Goal: Information Seeking & Learning: Check status

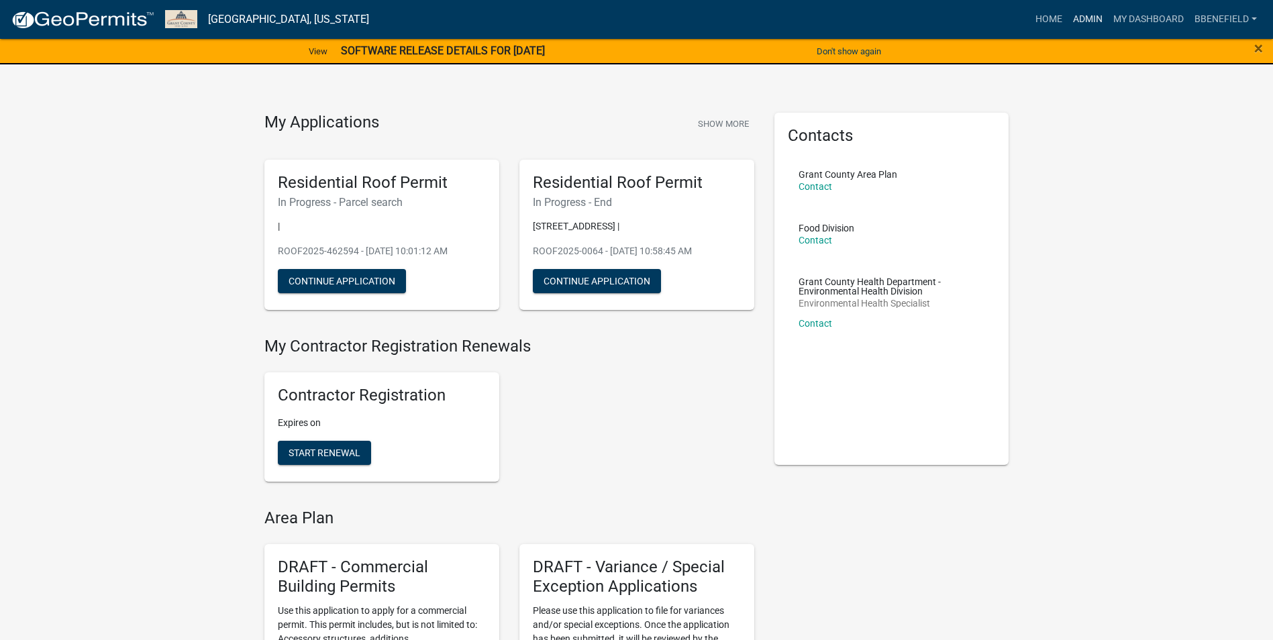
click at [1087, 19] on link "Admin" at bounding box center [1087, 19] width 40 height 25
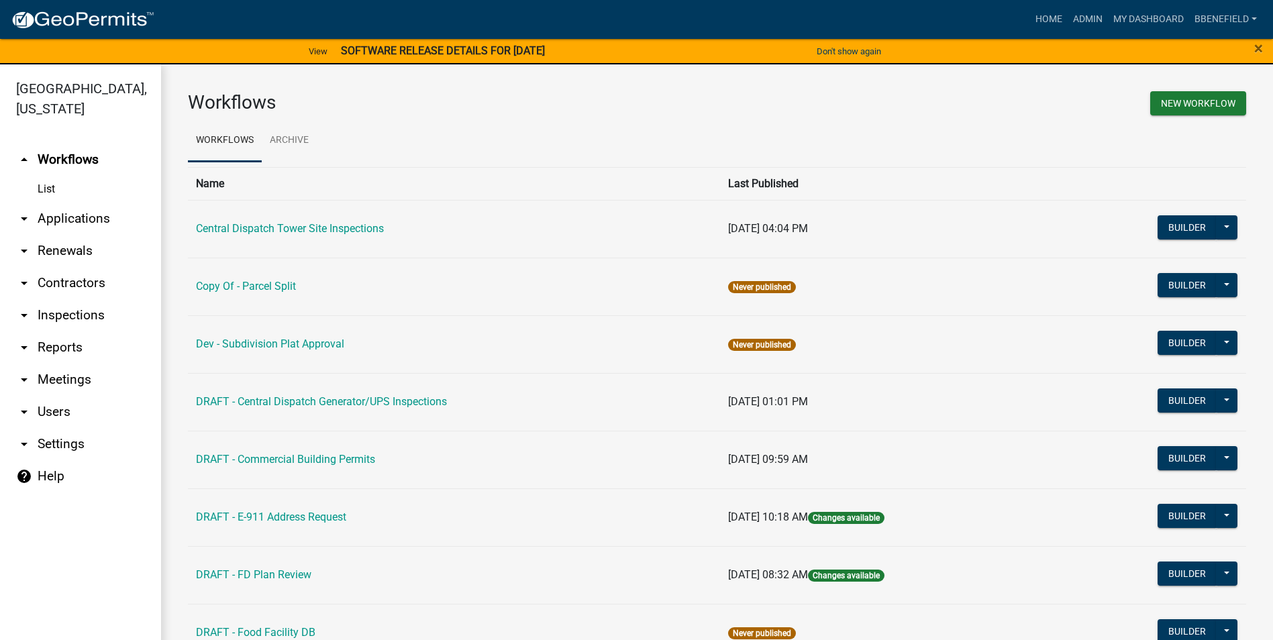
click at [80, 203] on link "arrow_drop_down Applications" at bounding box center [80, 219] width 161 height 32
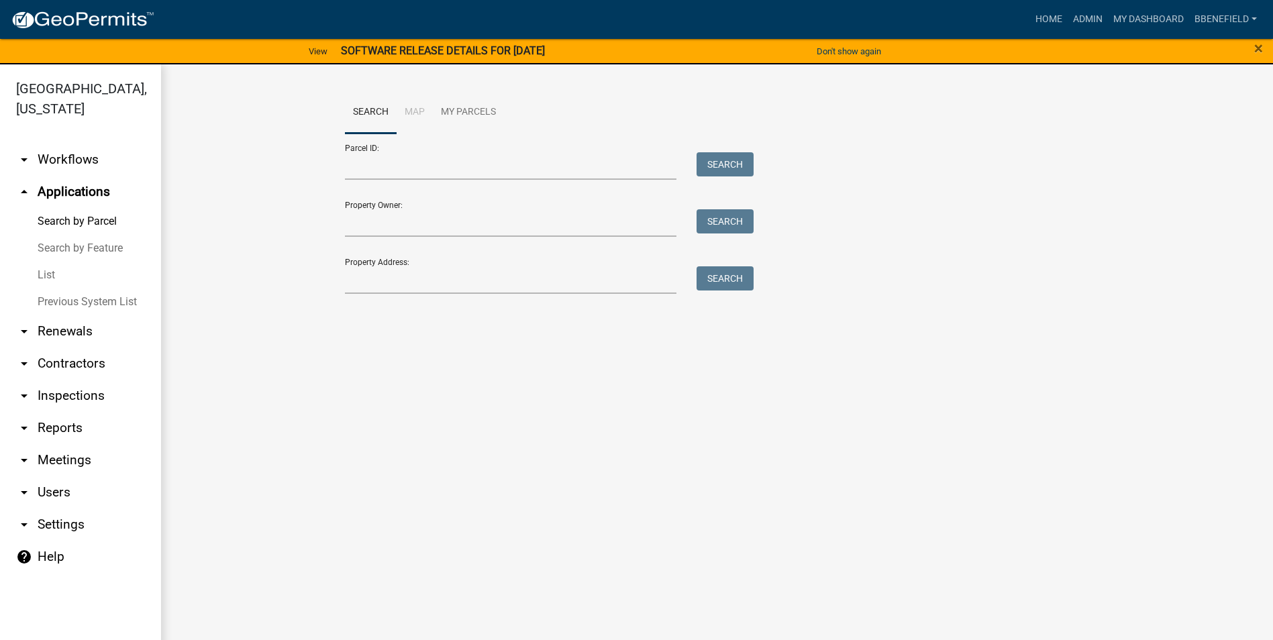
click at [70, 348] on link "arrow_drop_down Contractors" at bounding box center [80, 364] width 161 height 32
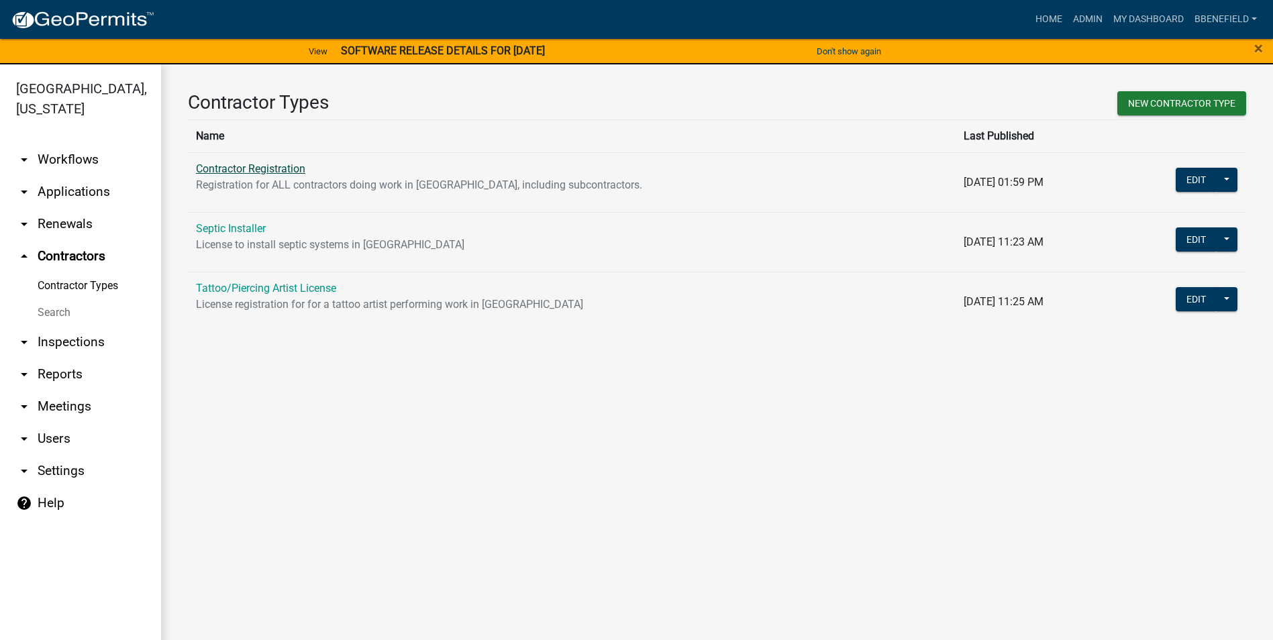
click at [279, 170] on link "Contractor Registration" at bounding box center [250, 168] width 109 height 13
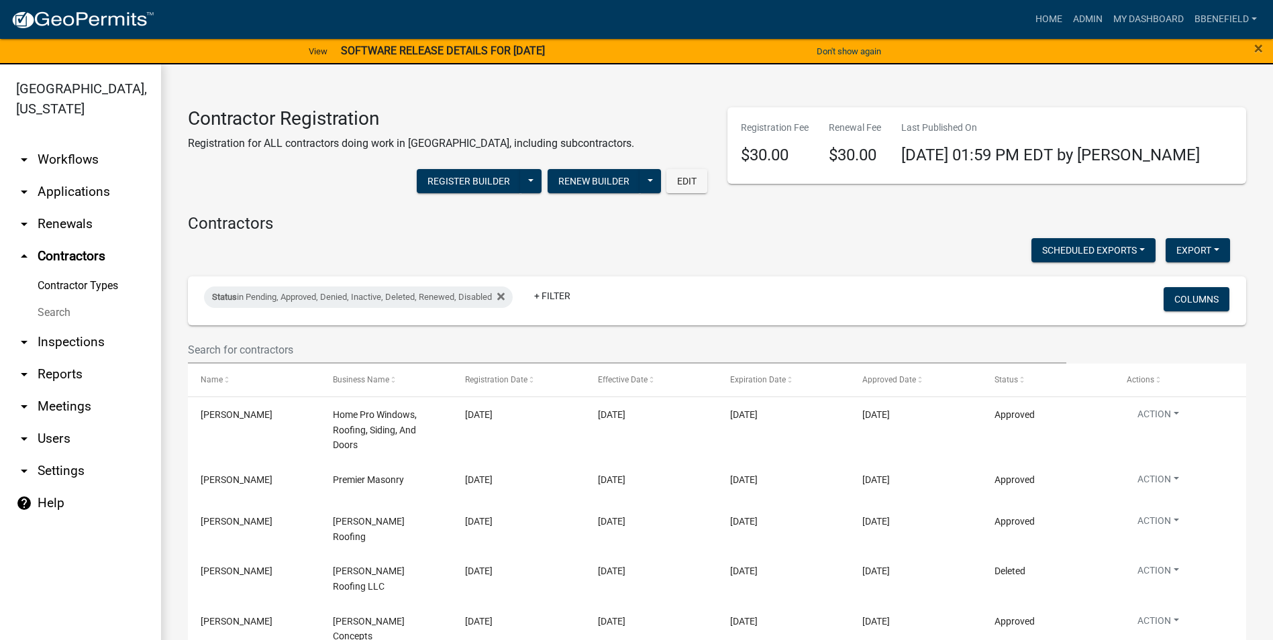
click at [78, 144] on link "arrow_drop_down Workflows" at bounding box center [80, 160] width 161 height 32
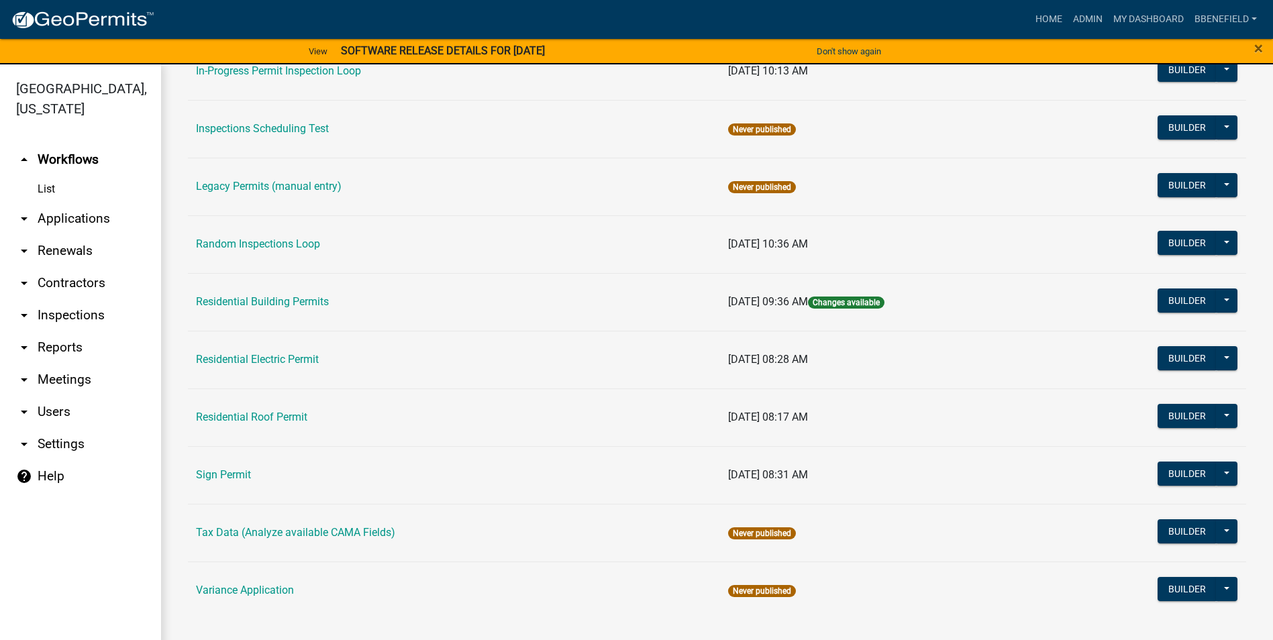
scroll to position [1139, 0]
click at [278, 297] on link "Residential Building Permits" at bounding box center [262, 301] width 133 height 13
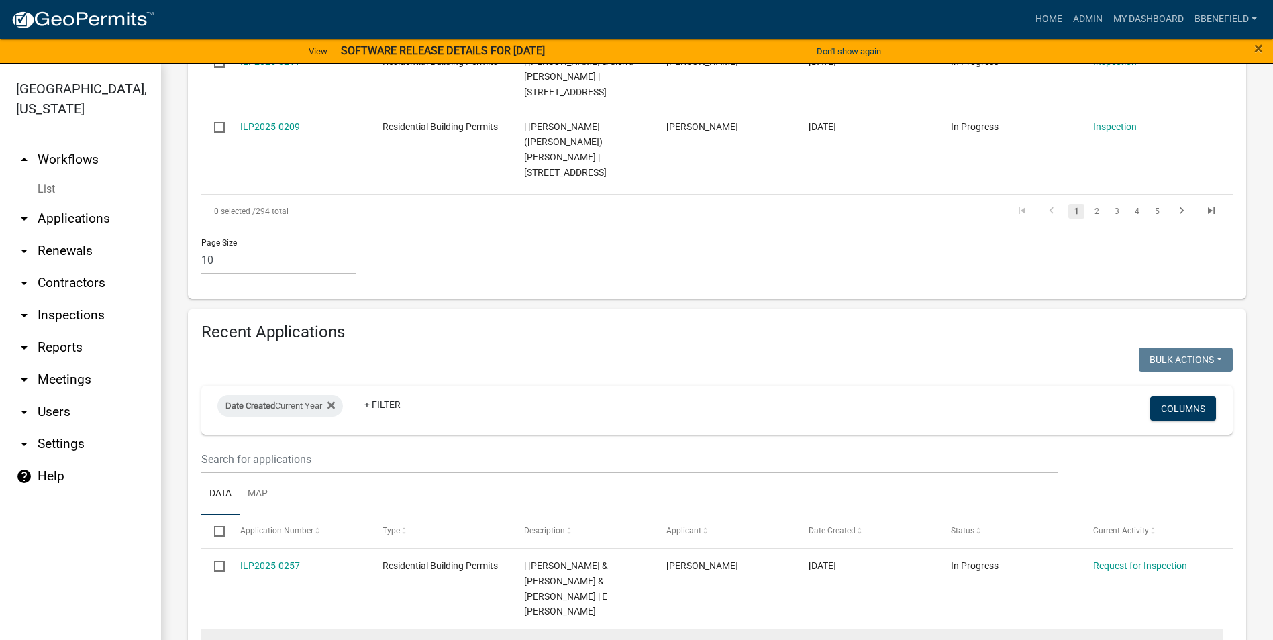
scroll to position [1006, 0]
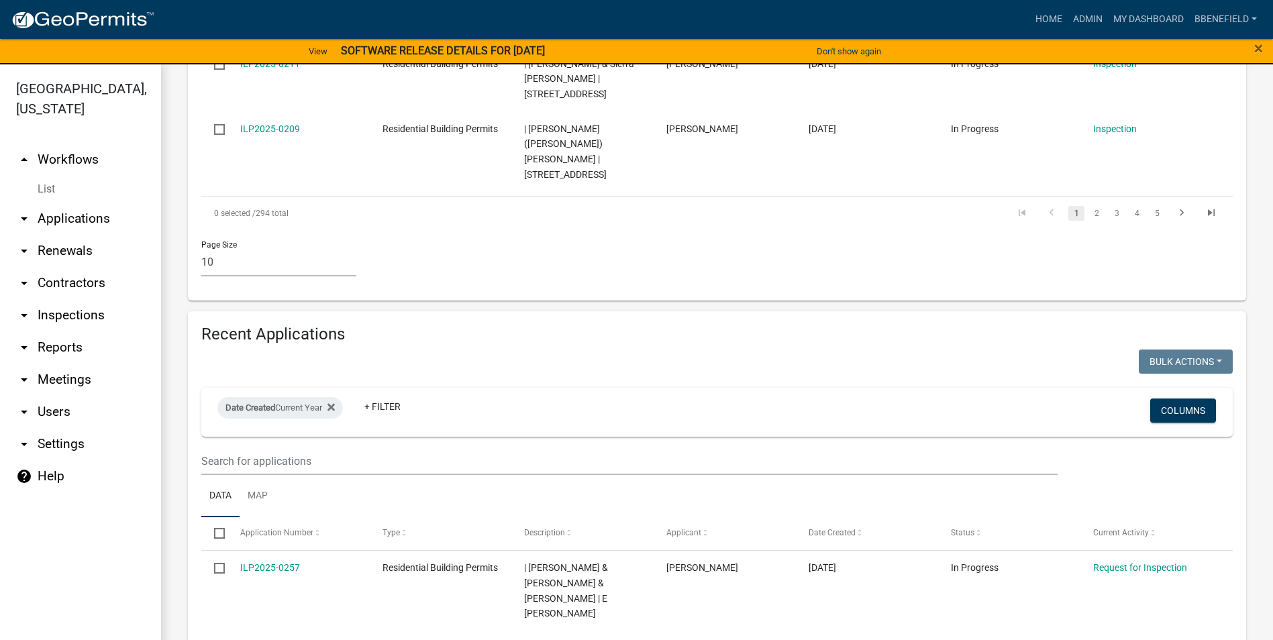
click at [81, 203] on link "arrow_drop_down Applications" at bounding box center [80, 219] width 161 height 32
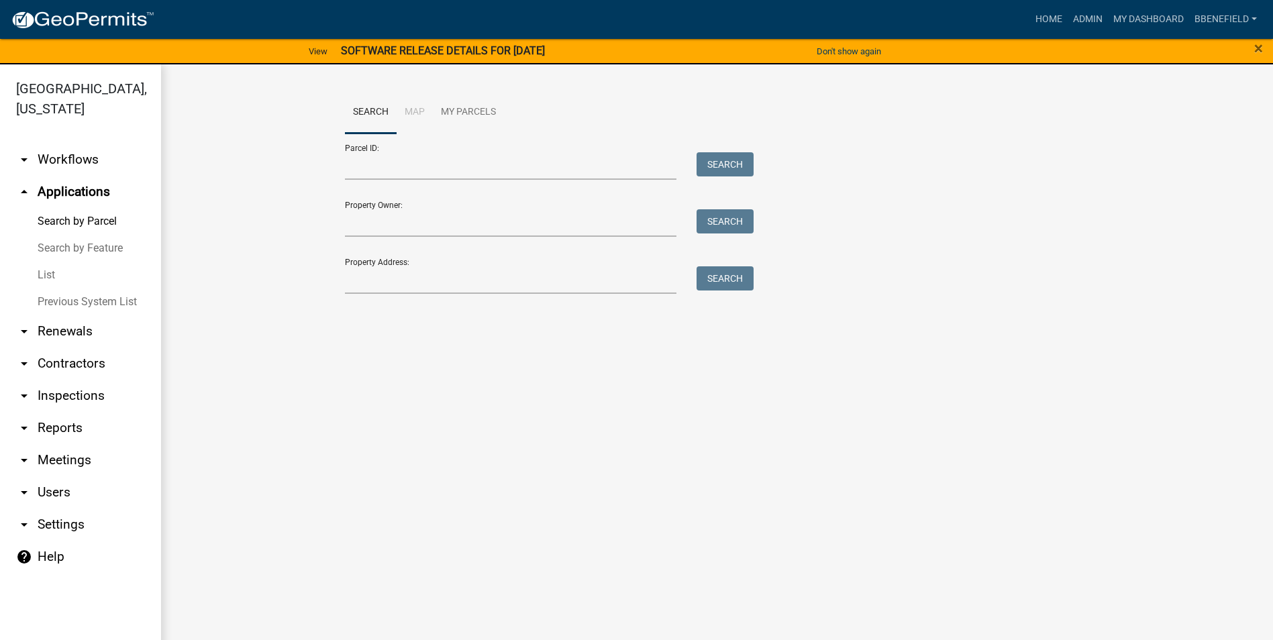
click at [89, 348] on link "arrow_drop_down Contractors" at bounding box center [80, 364] width 161 height 32
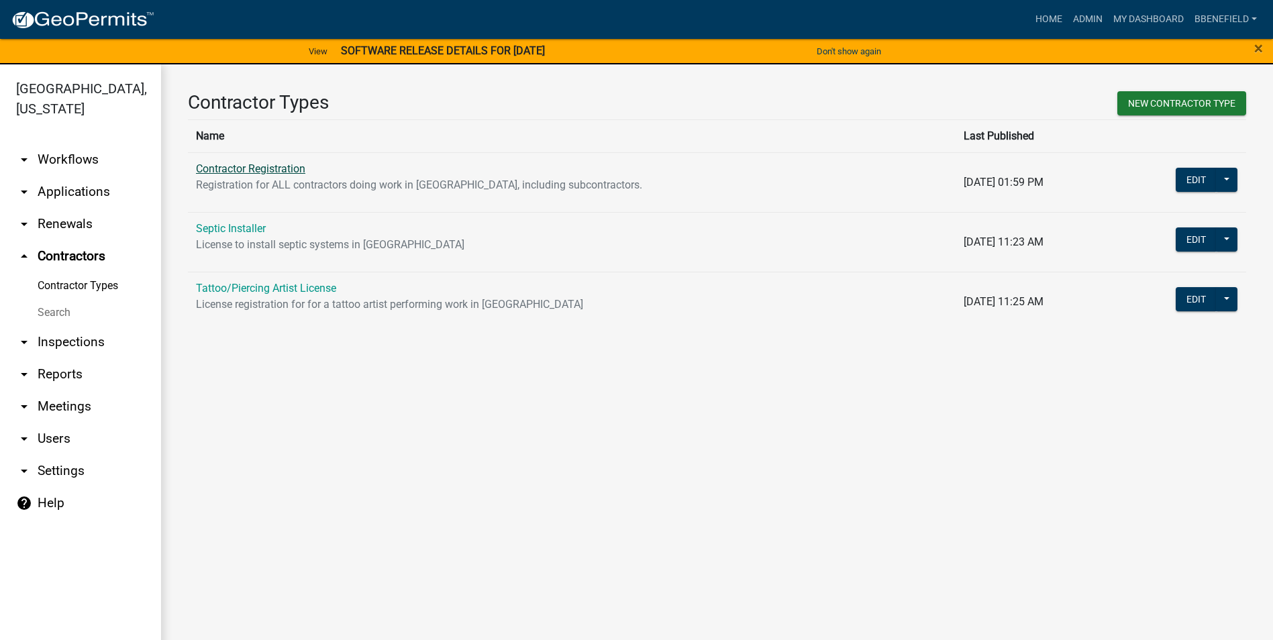
click at [266, 170] on link "Contractor Registration" at bounding box center [250, 168] width 109 height 13
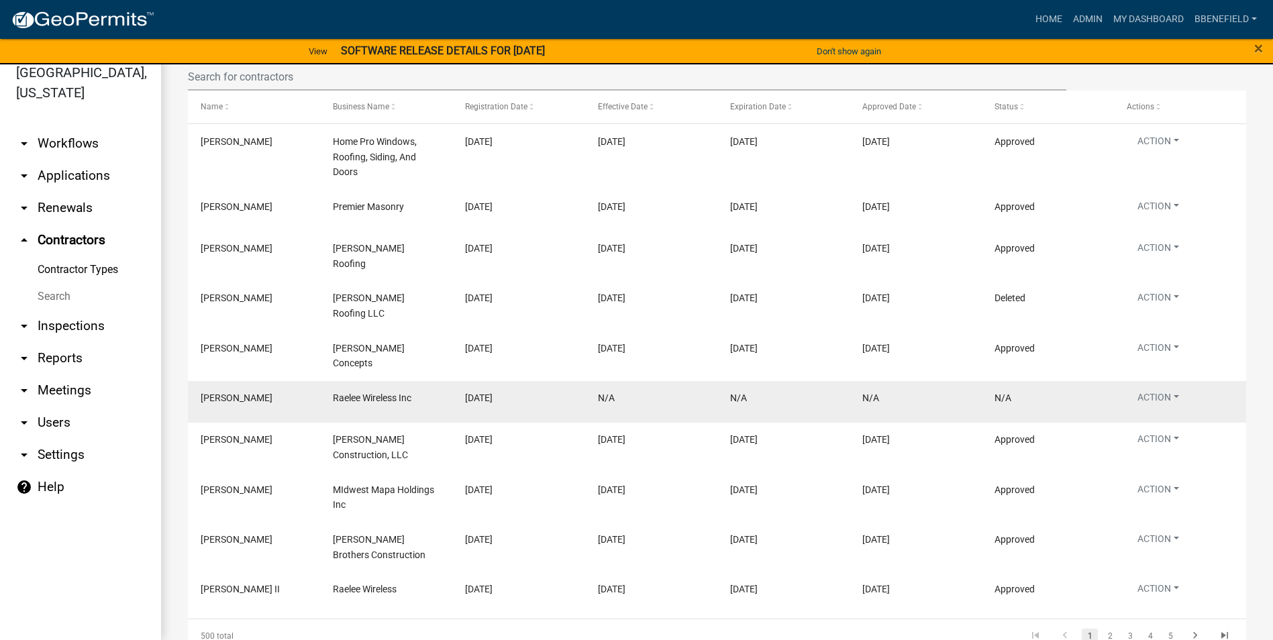
scroll to position [128, 0]
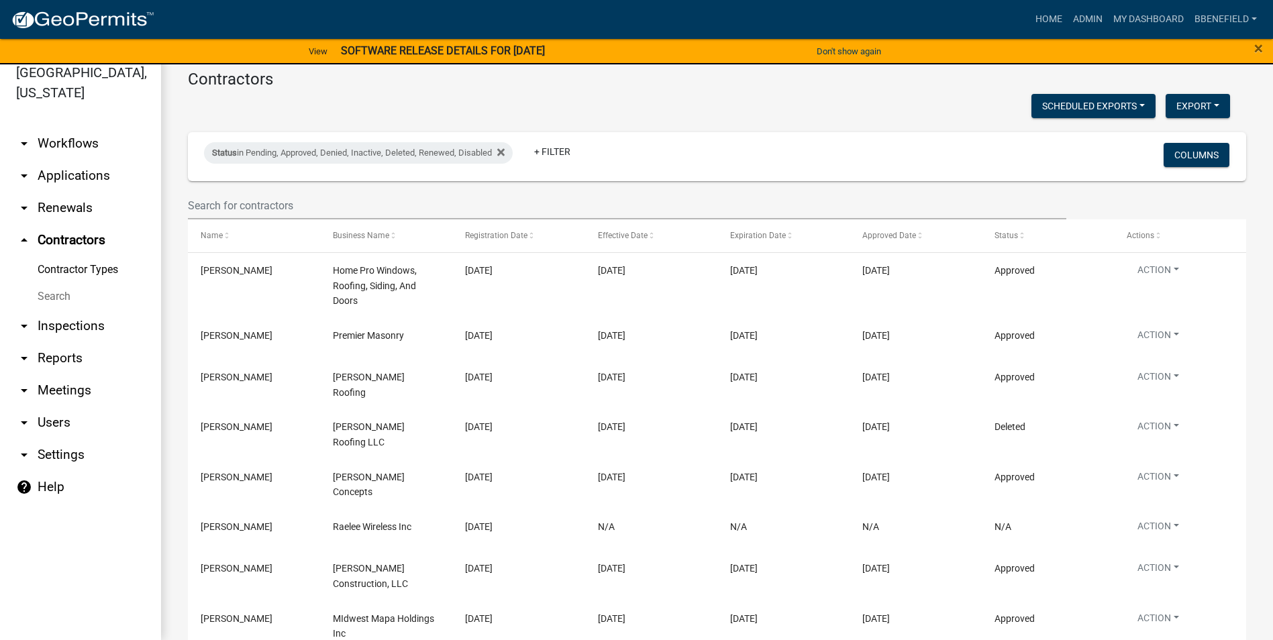
click at [81, 127] on link "arrow_drop_down Workflows" at bounding box center [80, 143] width 161 height 32
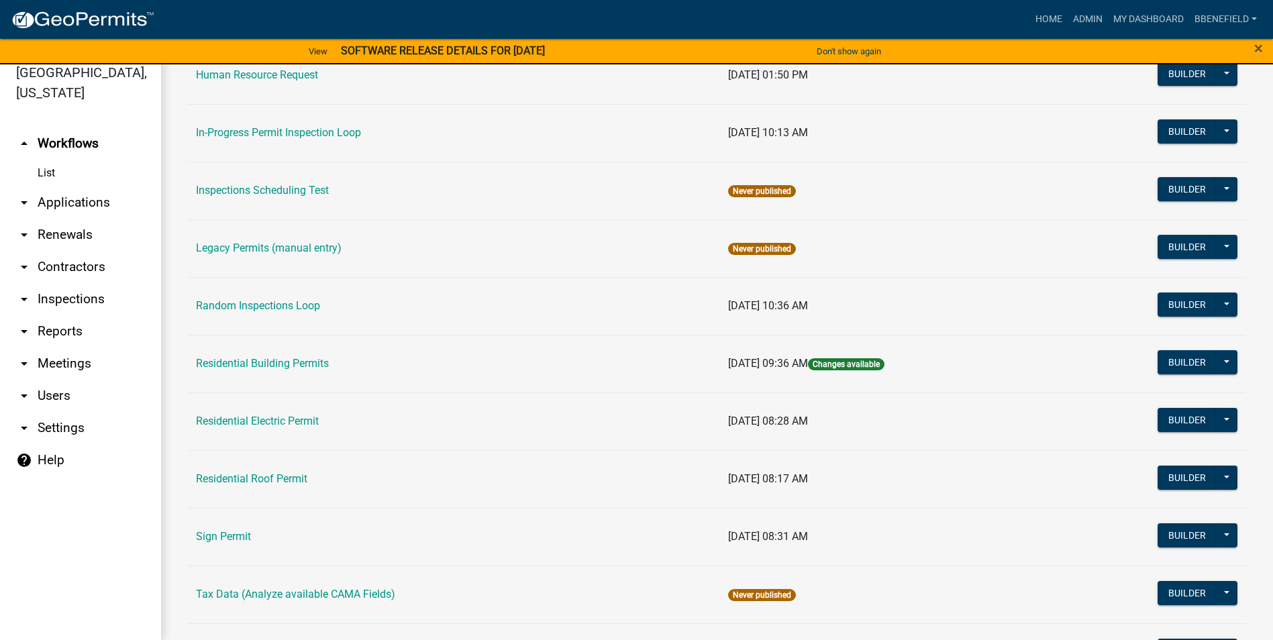
scroll to position [1073, 0]
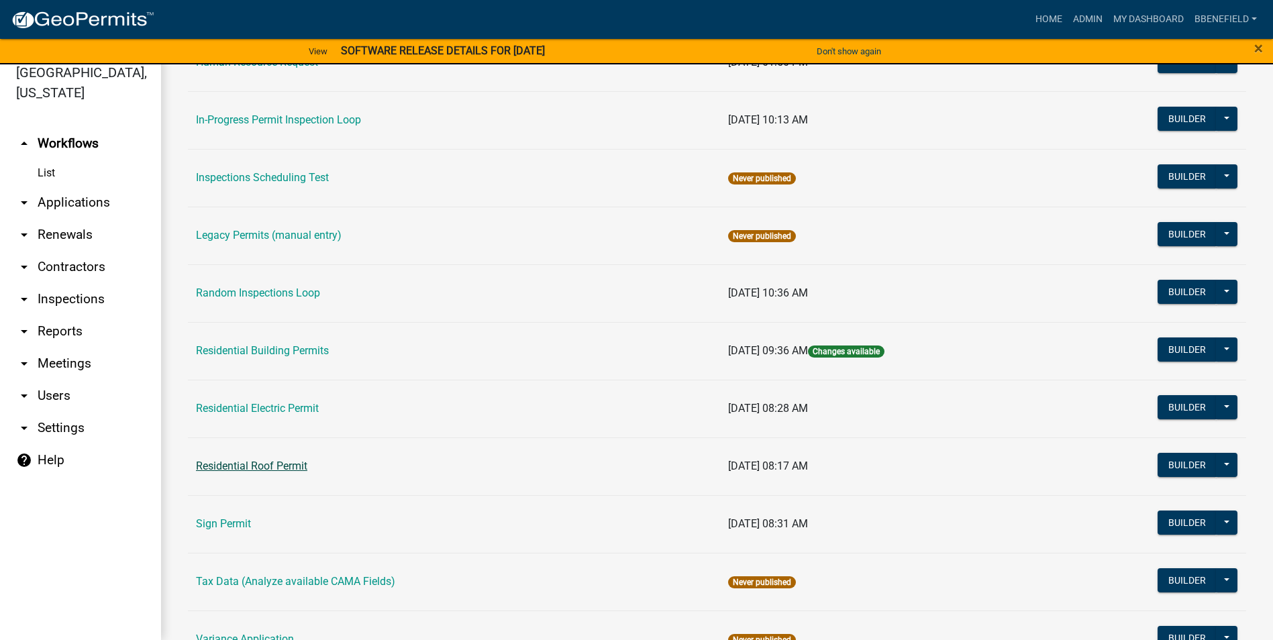
click at [272, 466] on link "Residential Roof Permit" at bounding box center [251, 466] width 111 height 13
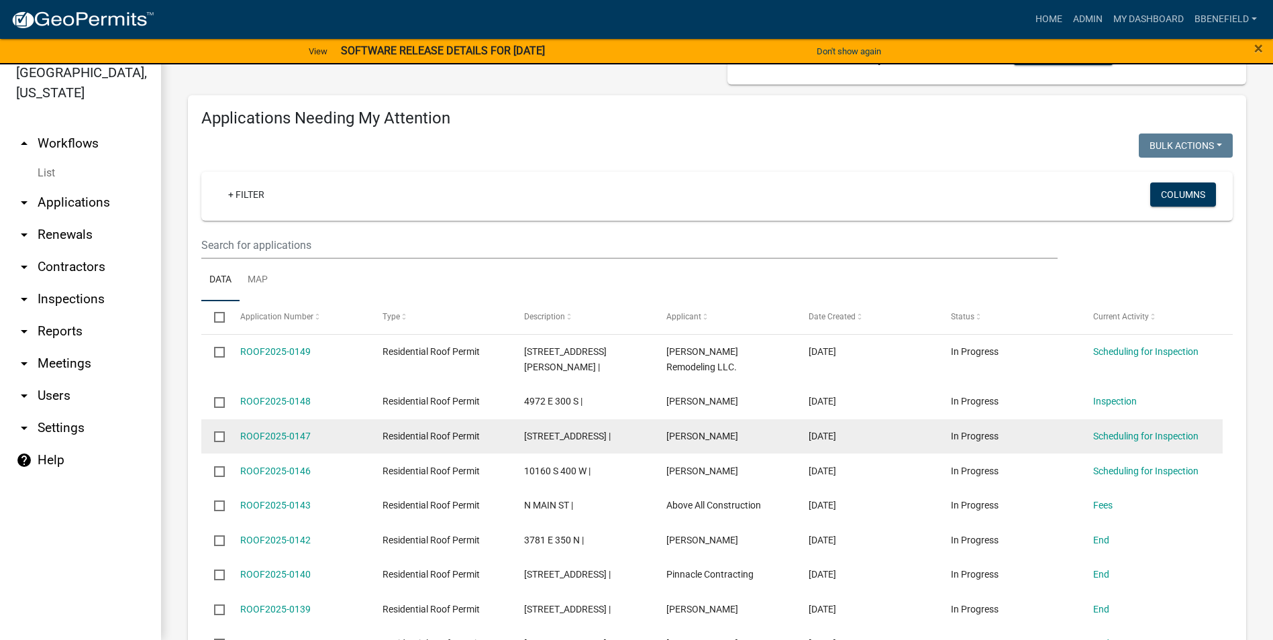
scroll to position [134, 0]
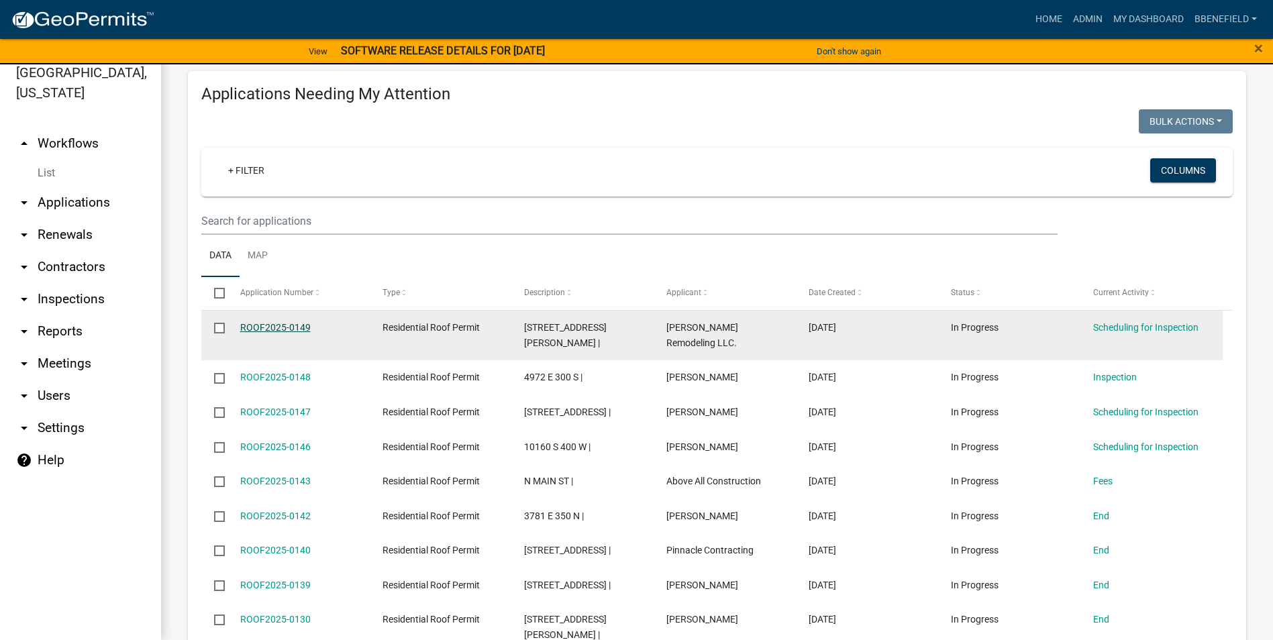
click at [286, 324] on link "ROOF2025-0149" at bounding box center [275, 327] width 70 height 11
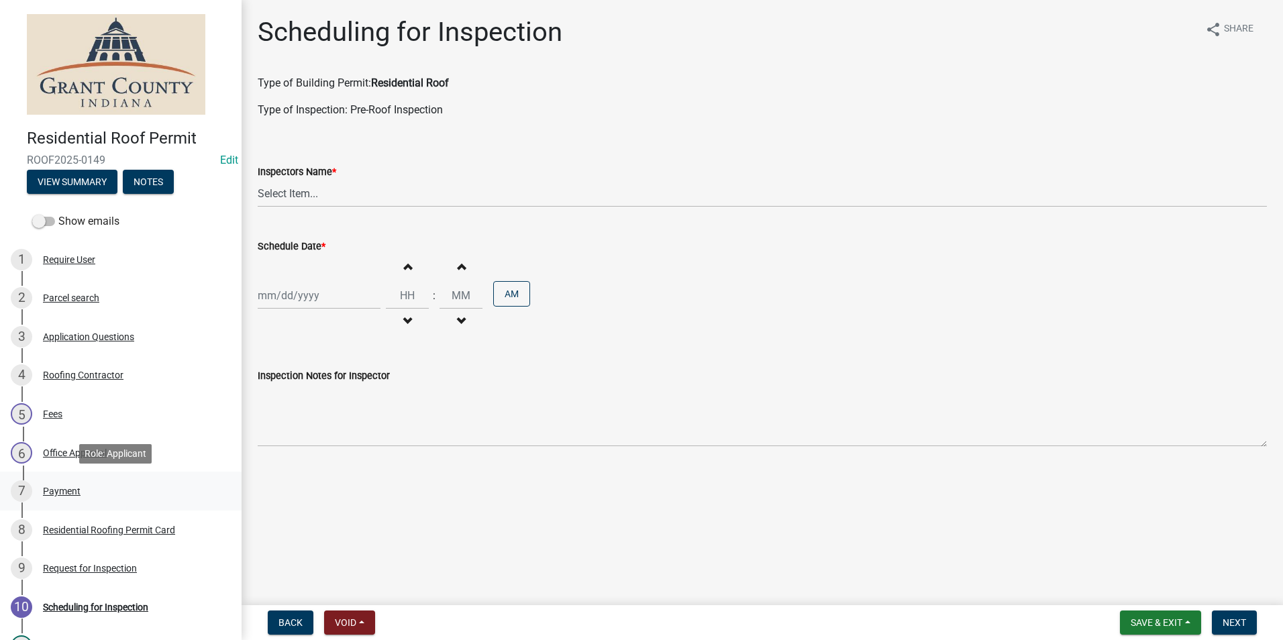
click at [67, 486] on div "Payment" at bounding box center [62, 490] width 38 height 9
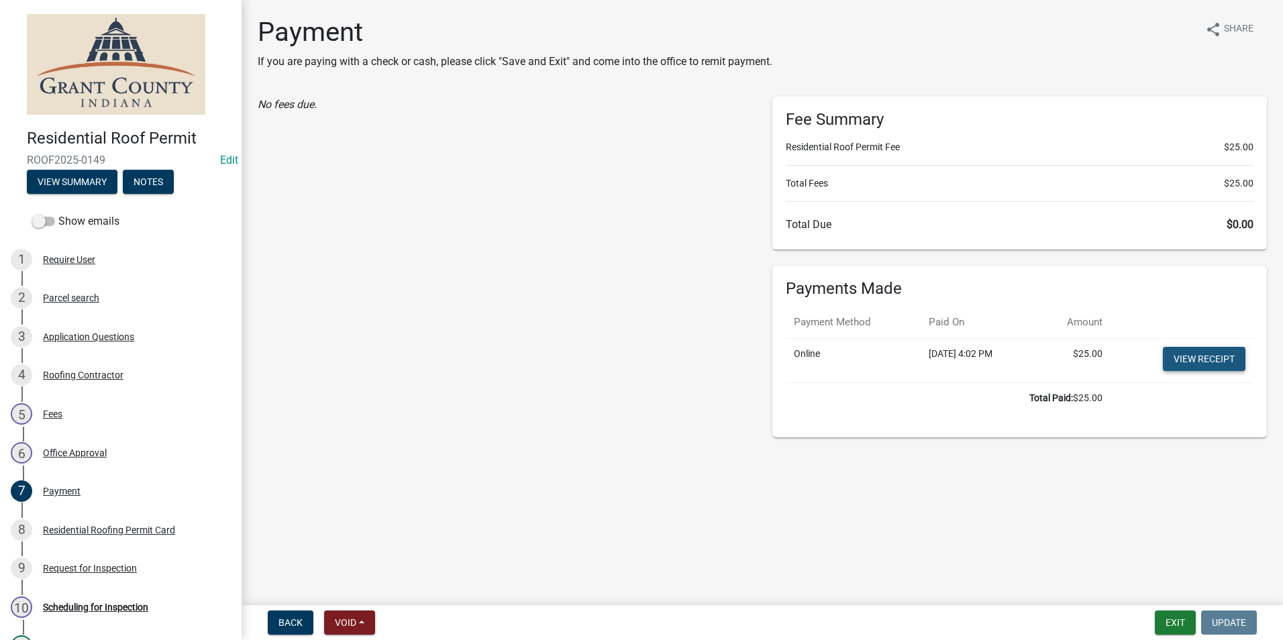
click at [1206, 362] on link "View receipt" at bounding box center [1204, 359] width 83 height 24
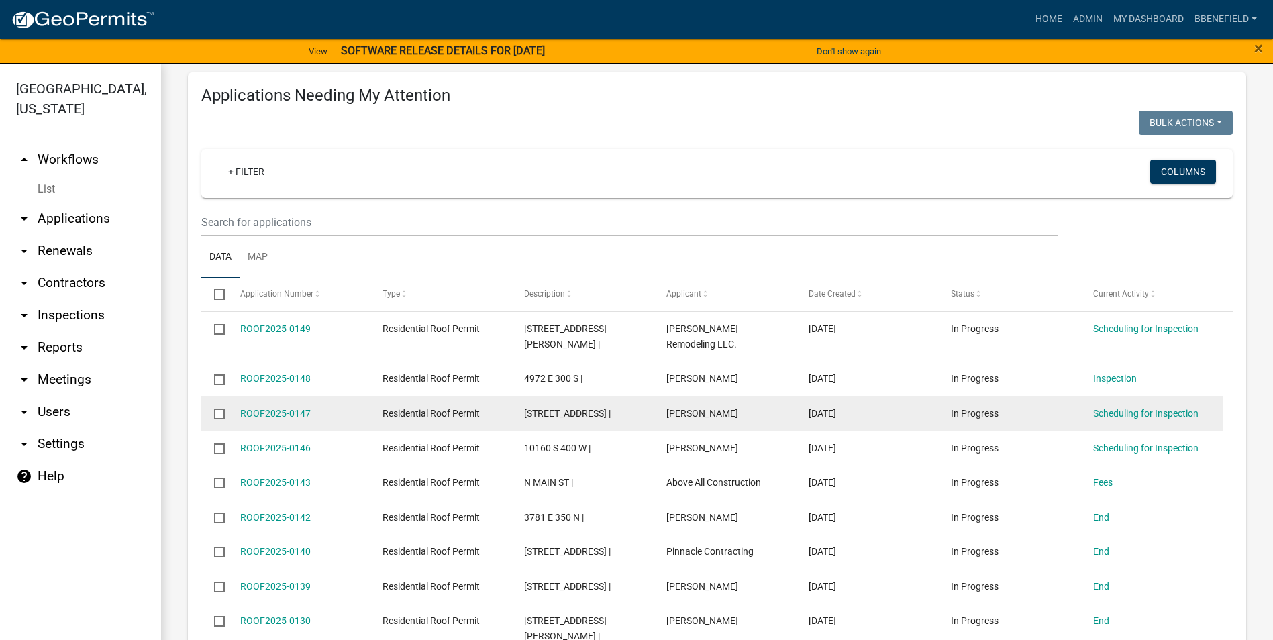
scroll to position [201, 0]
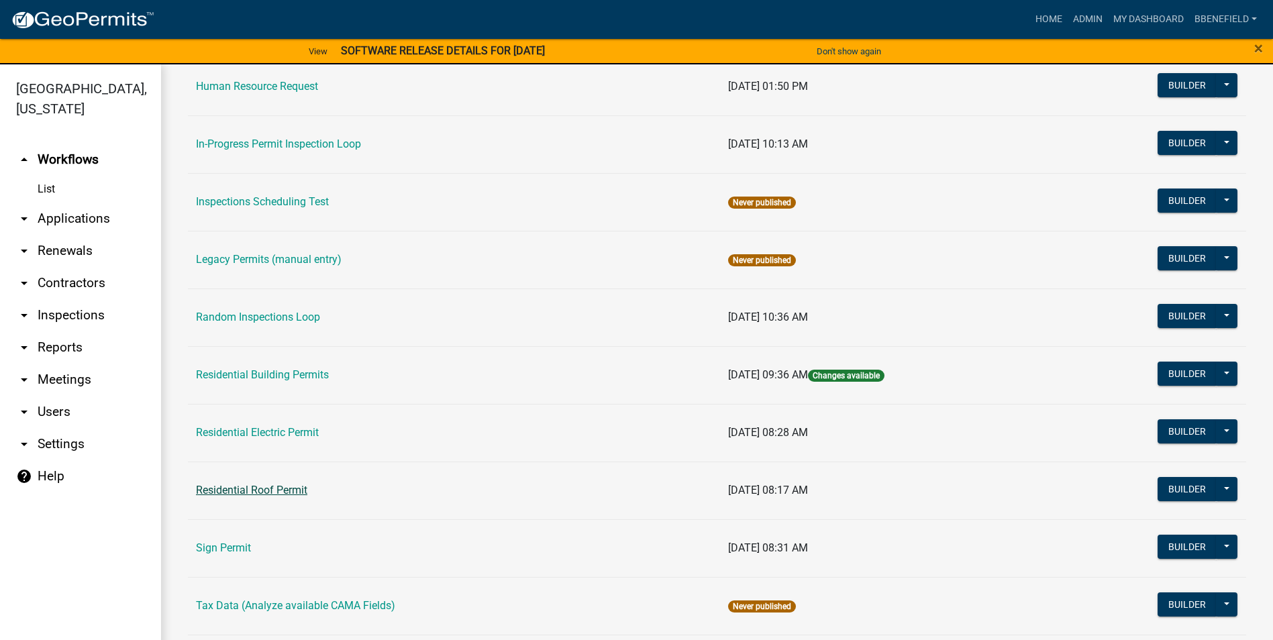
scroll to position [1073, 0]
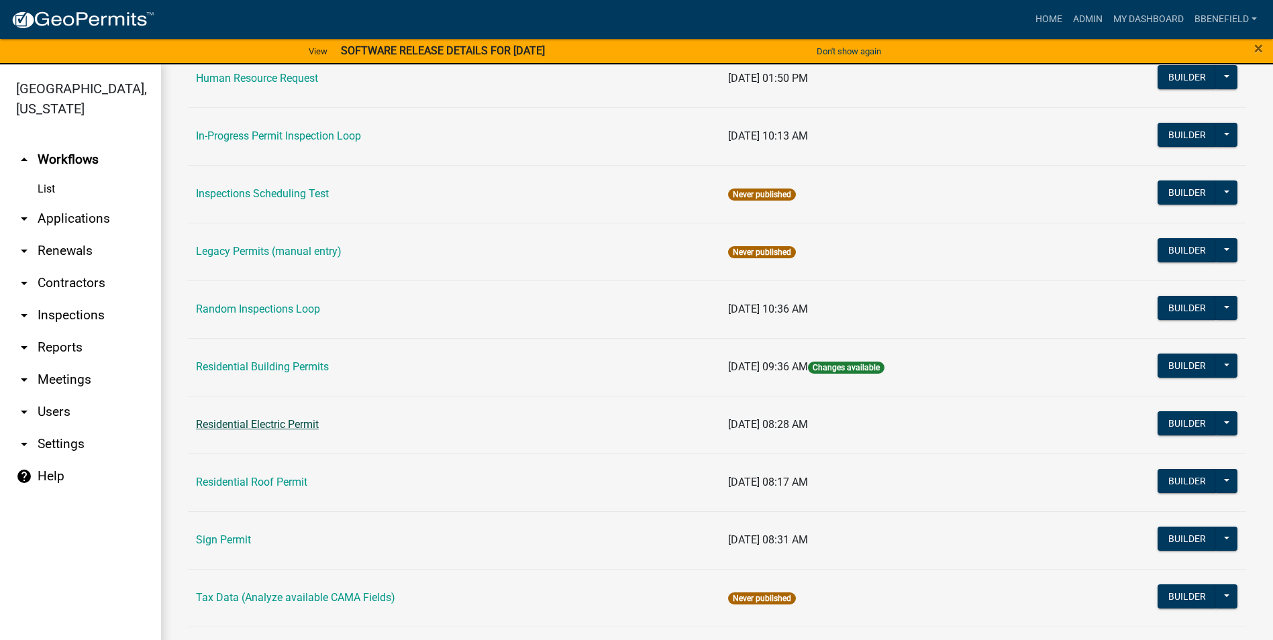
click at [286, 425] on link "Residential Electric Permit" at bounding box center [257, 424] width 123 height 13
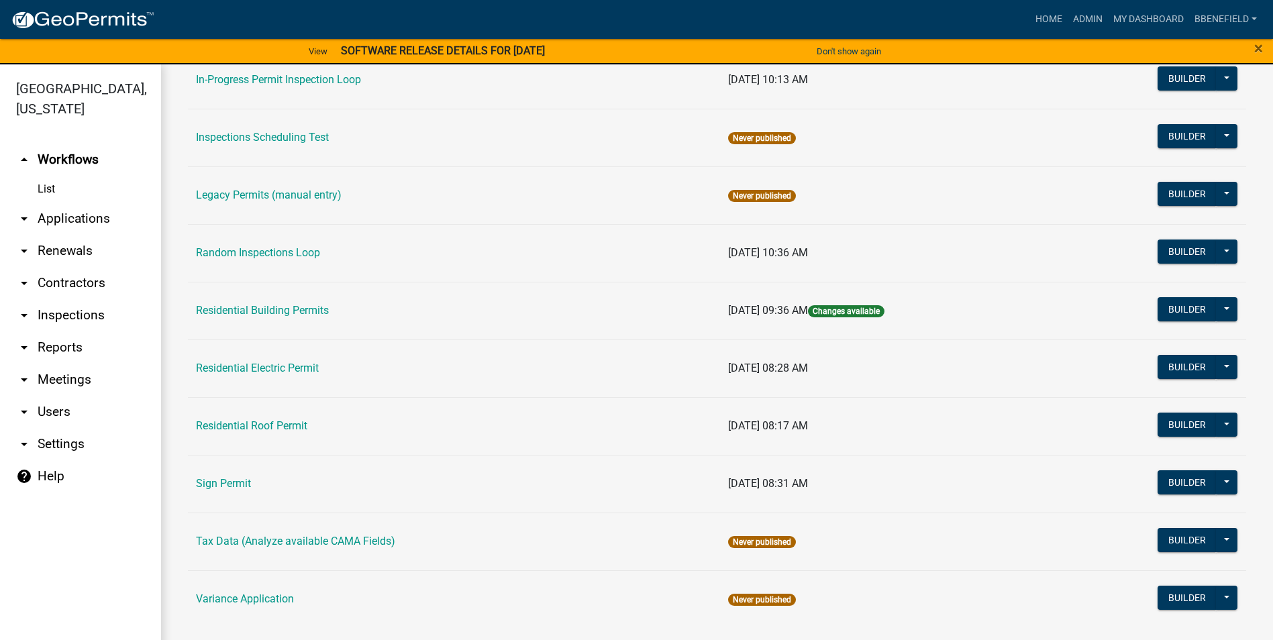
scroll to position [1139, 0]
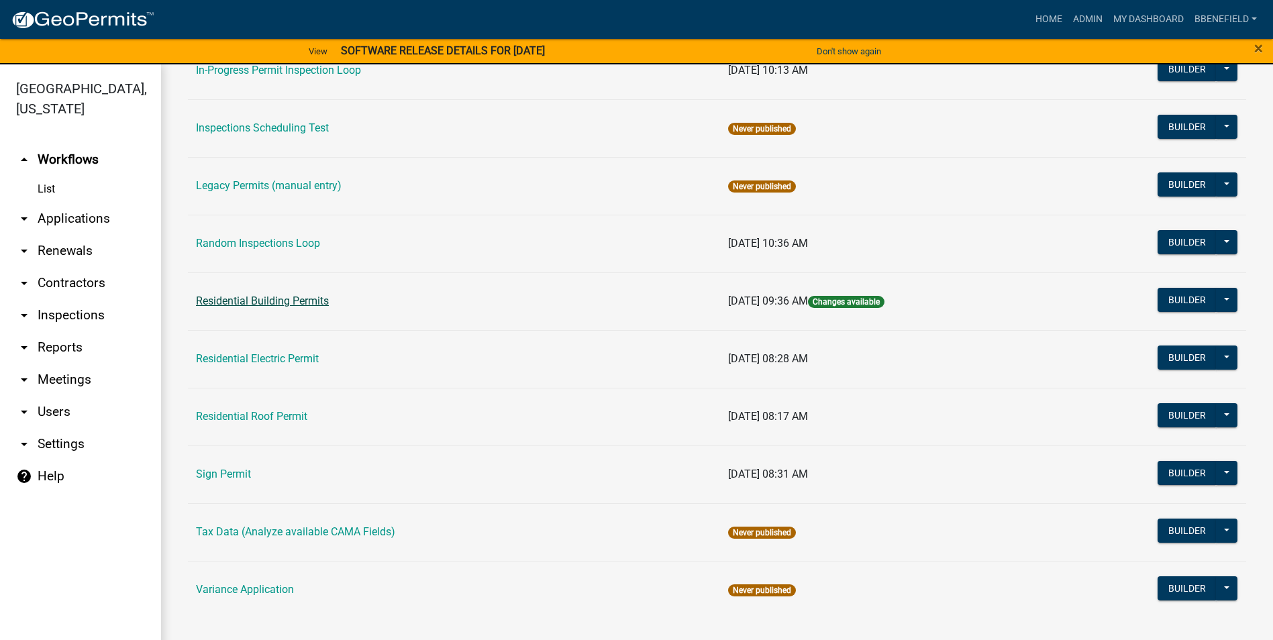
click at [280, 301] on link "Residential Building Permits" at bounding box center [262, 301] width 133 height 13
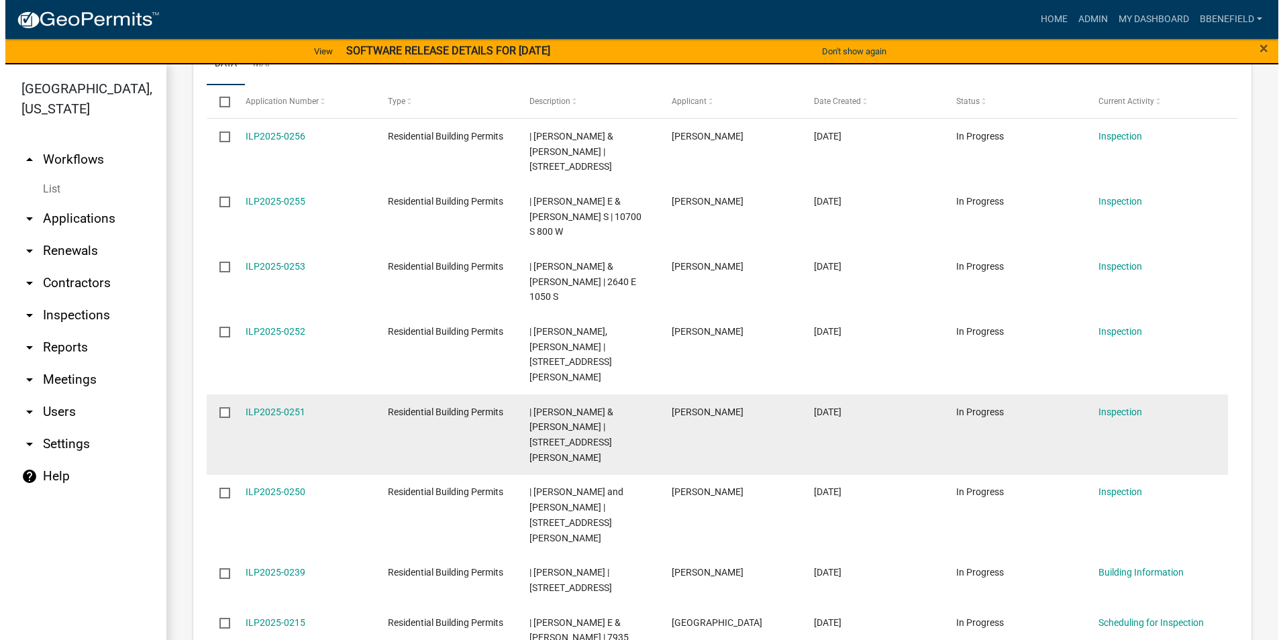
scroll to position [335, 0]
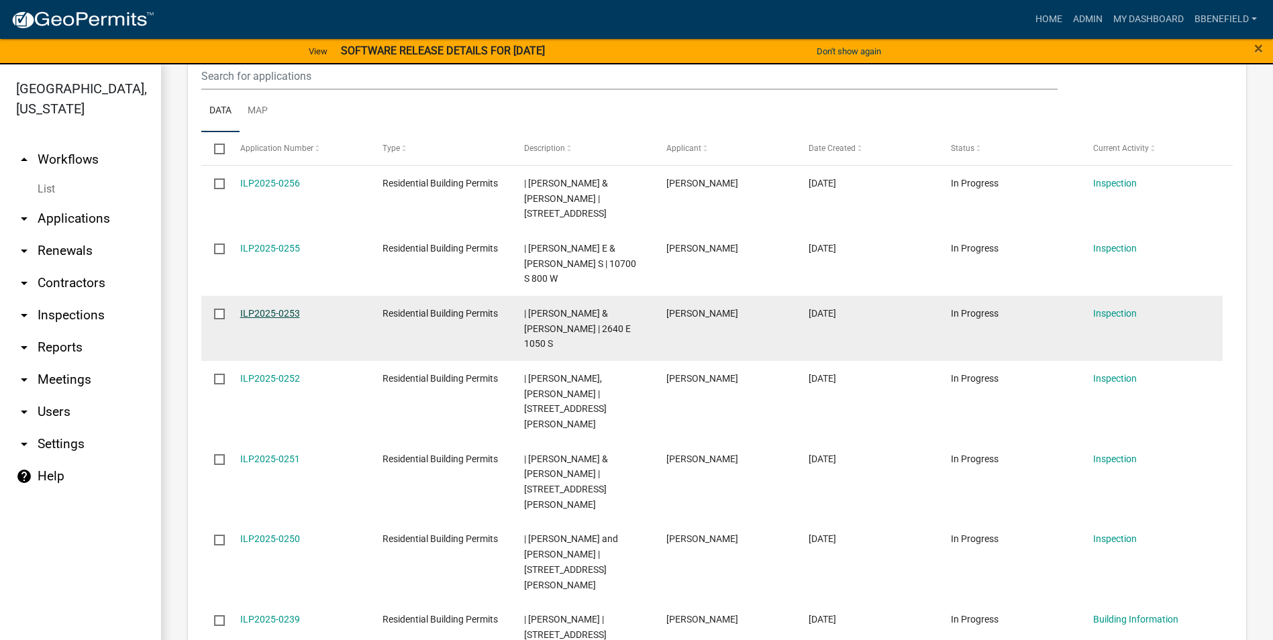
click at [283, 308] on link "ILP2025-0253" at bounding box center [270, 313] width 60 height 11
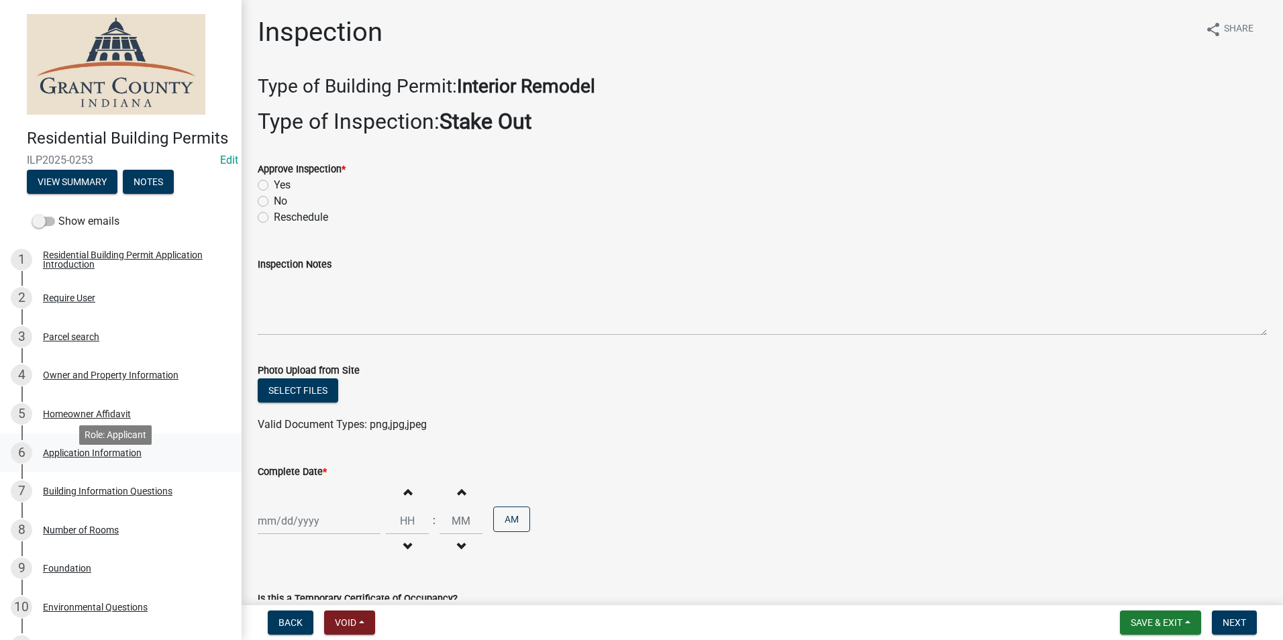
click at [102, 458] on div "Application Information" at bounding box center [92, 452] width 99 height 9
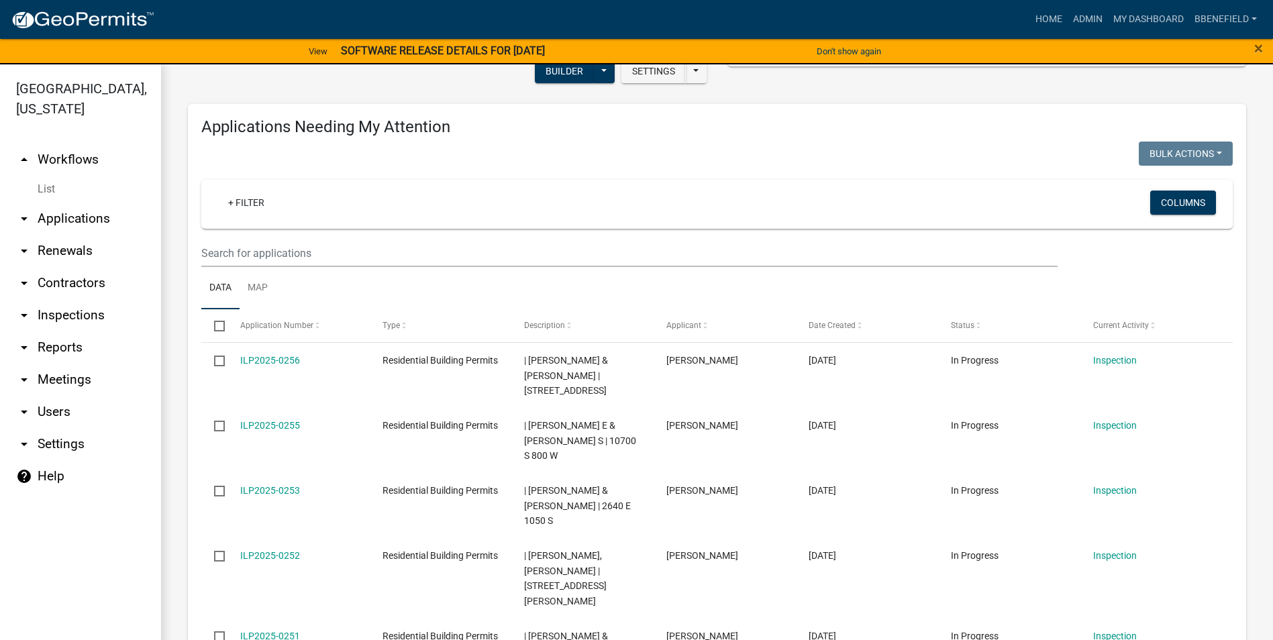
scroll to position [67, 0]
